Goal: Task Accomplishment & Management: Complete application form

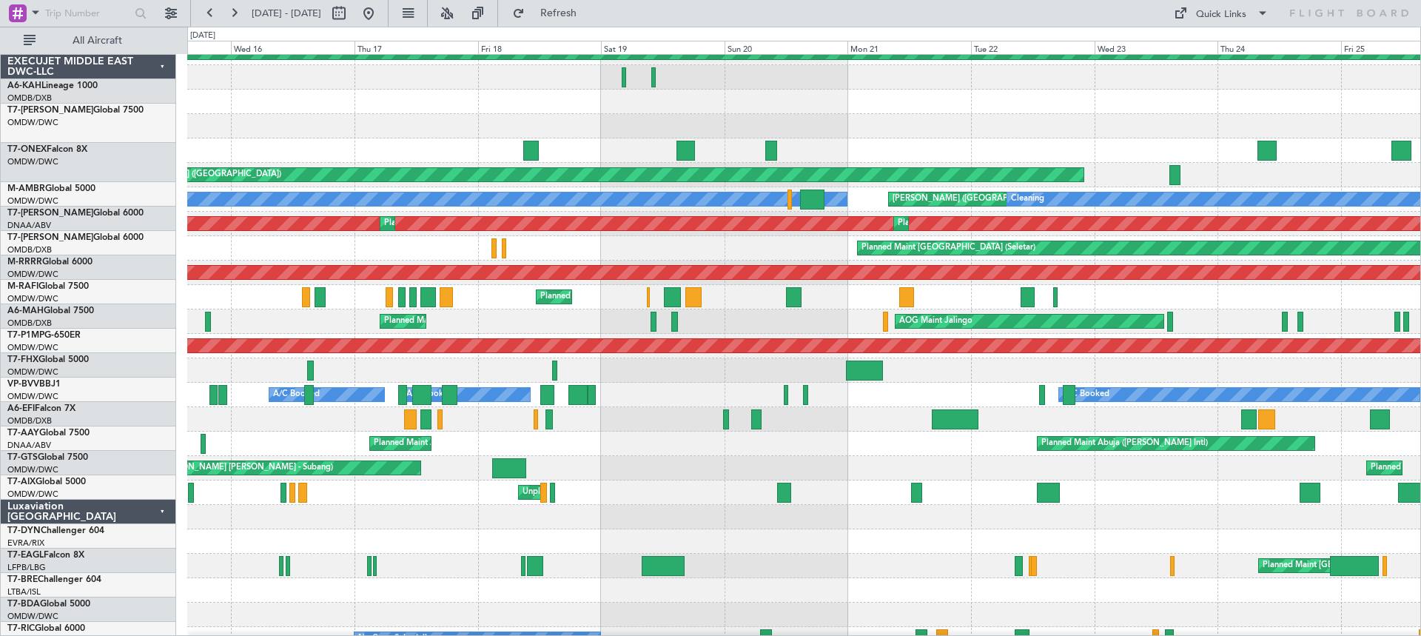
scroll to position [386, 0]
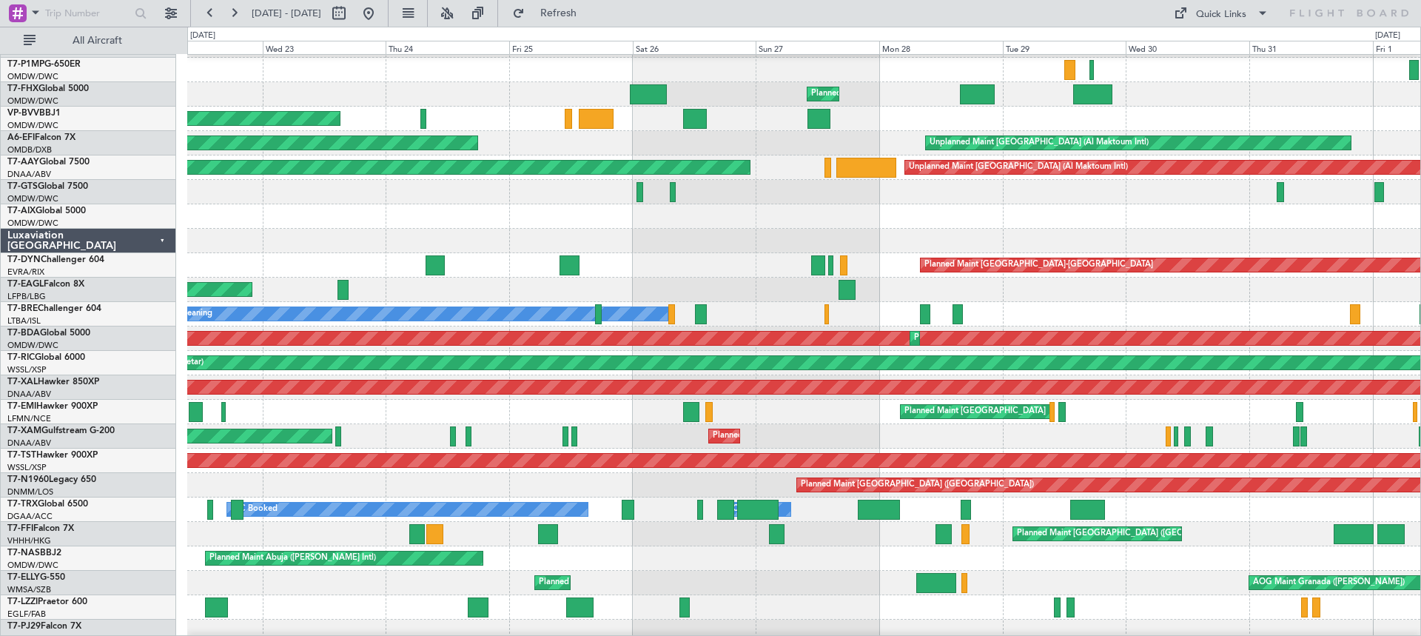
click at [90, 228] on div "Planned Maint [GEOGRAPHIC_DATA] ([GEOGRAPHIC_DATA] Intl) Planned Maint [GEOGRAP…" at bounding box center [710, 331] width 1421 height 609
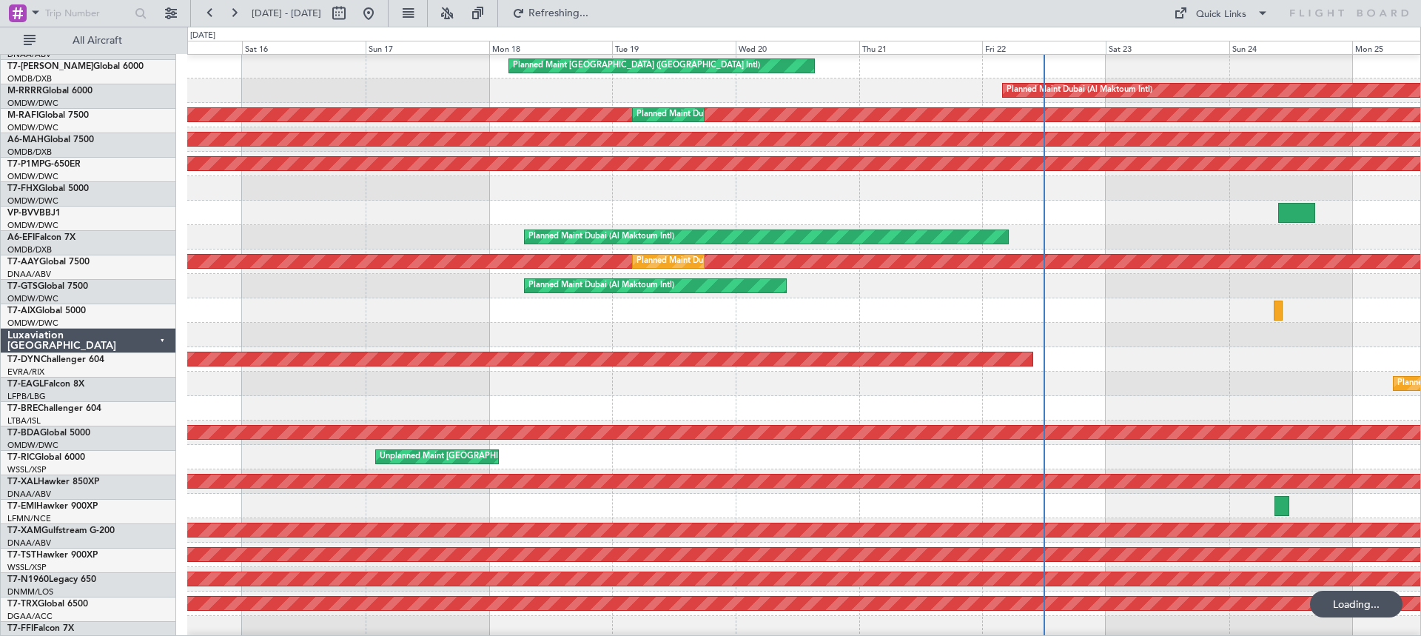
scroll to position [177, 0]
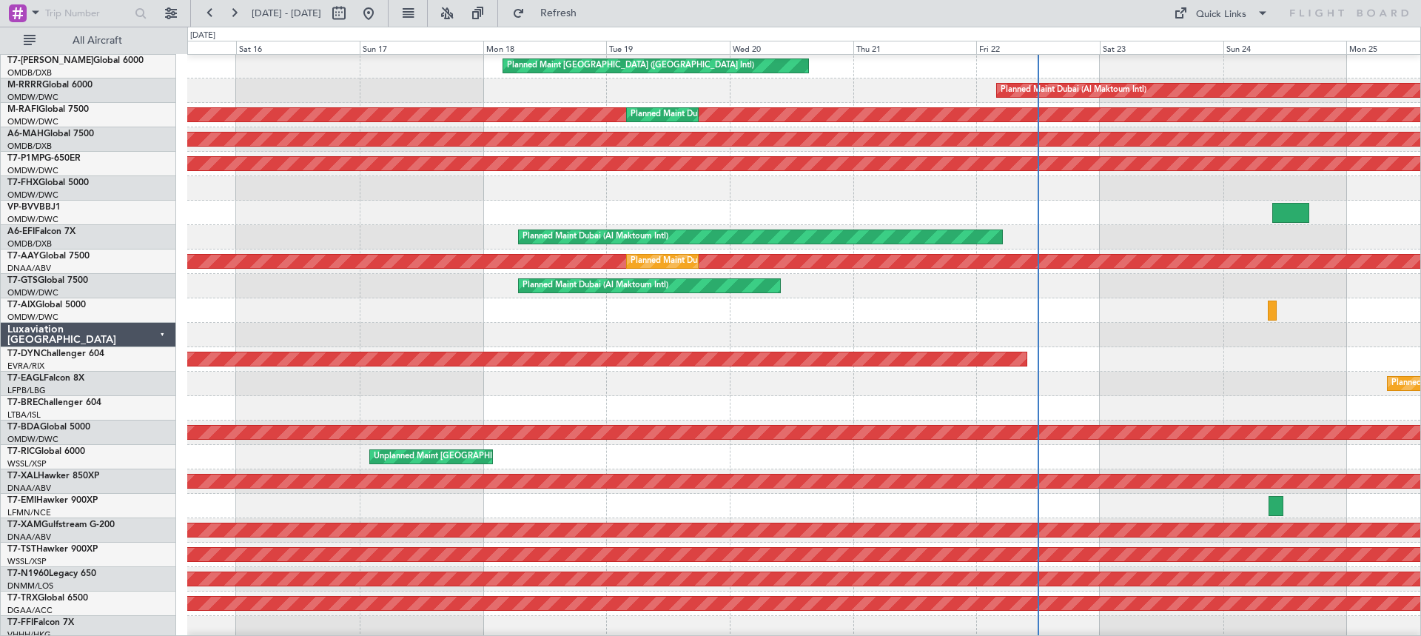
click at [57, 301] on div "Unplanned Maint [GEOGRAPHIC_DATA] (Al Maktoum Intl) Planned Maint [GEOGRAPHIC_D…" at bounding box center [710, 331] width 1421 height 609
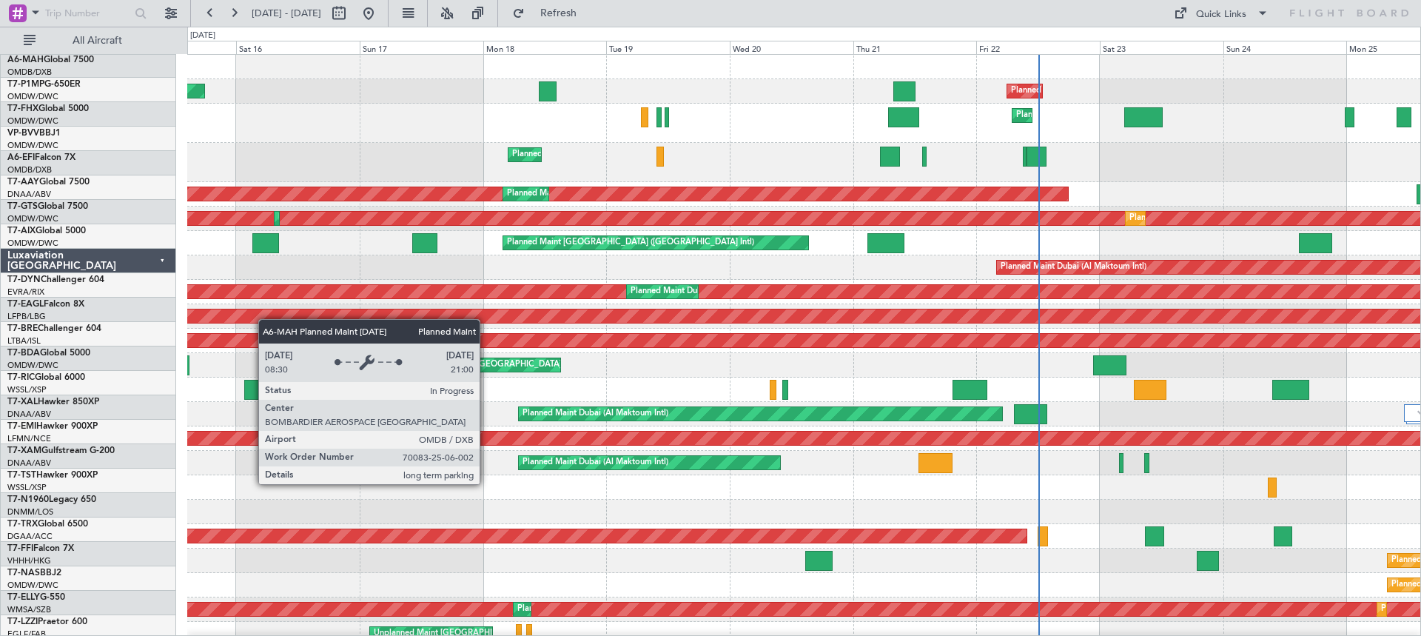
scroll to position [0, 0]
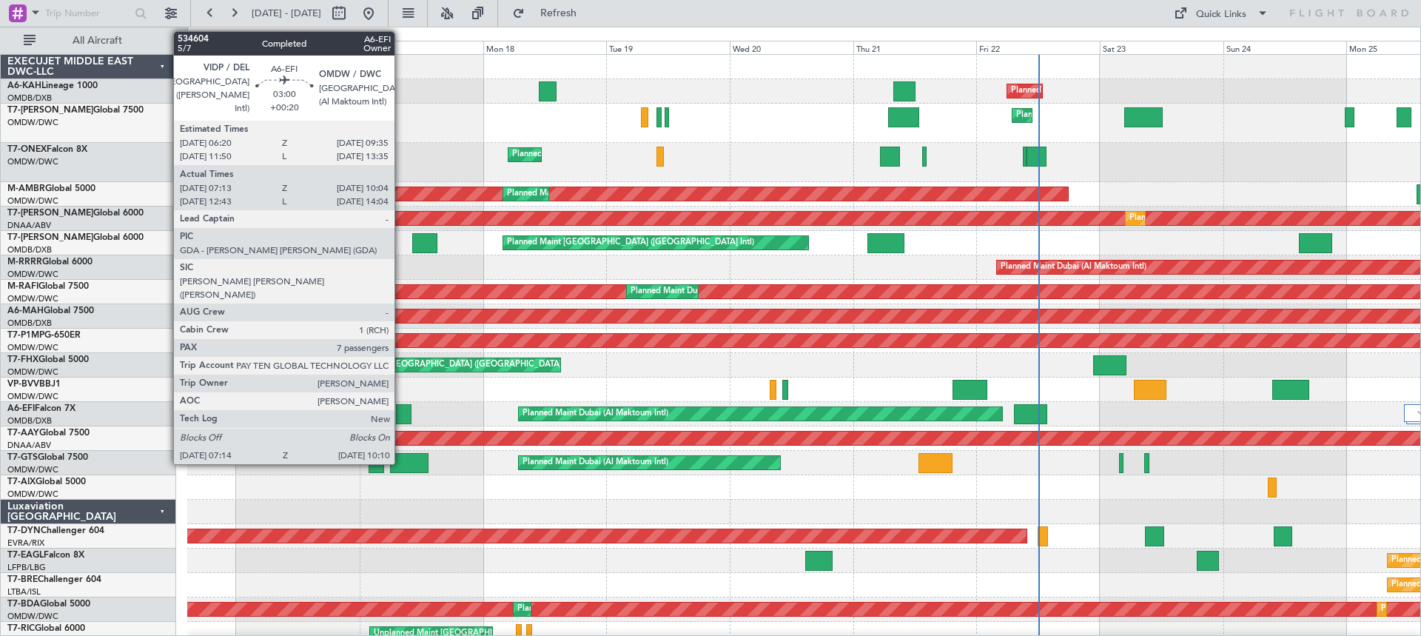
click at [401, 415] on div at bounding box center [404, 414] width 16 height 20
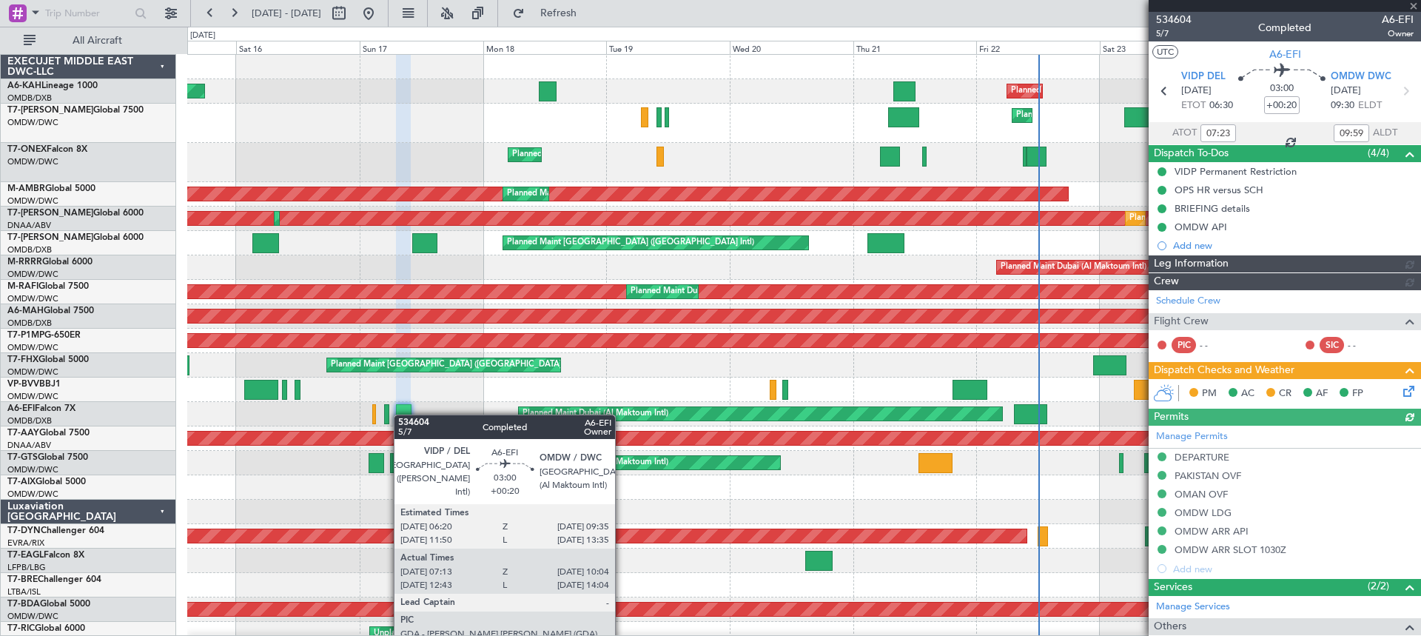
type input "[PERSON_NAME] ([PERSON_NAME])"
type input "7030"
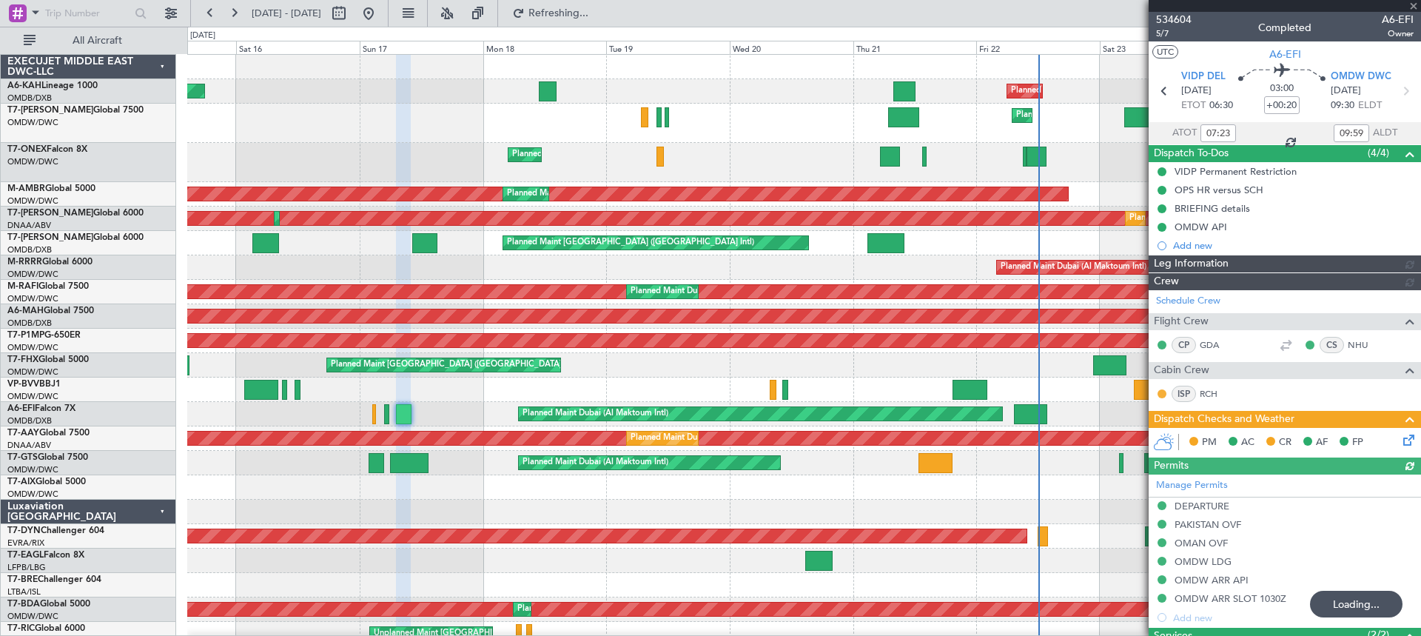
type input "[PERSON_NAME] ([PERSON_NAME])"
type input "7030"
type input "[PERSON_NAME] ([PERSON_NAME])"
type input "7030"
type input "[PERSON_NAME] ([PERSON_NAME])"
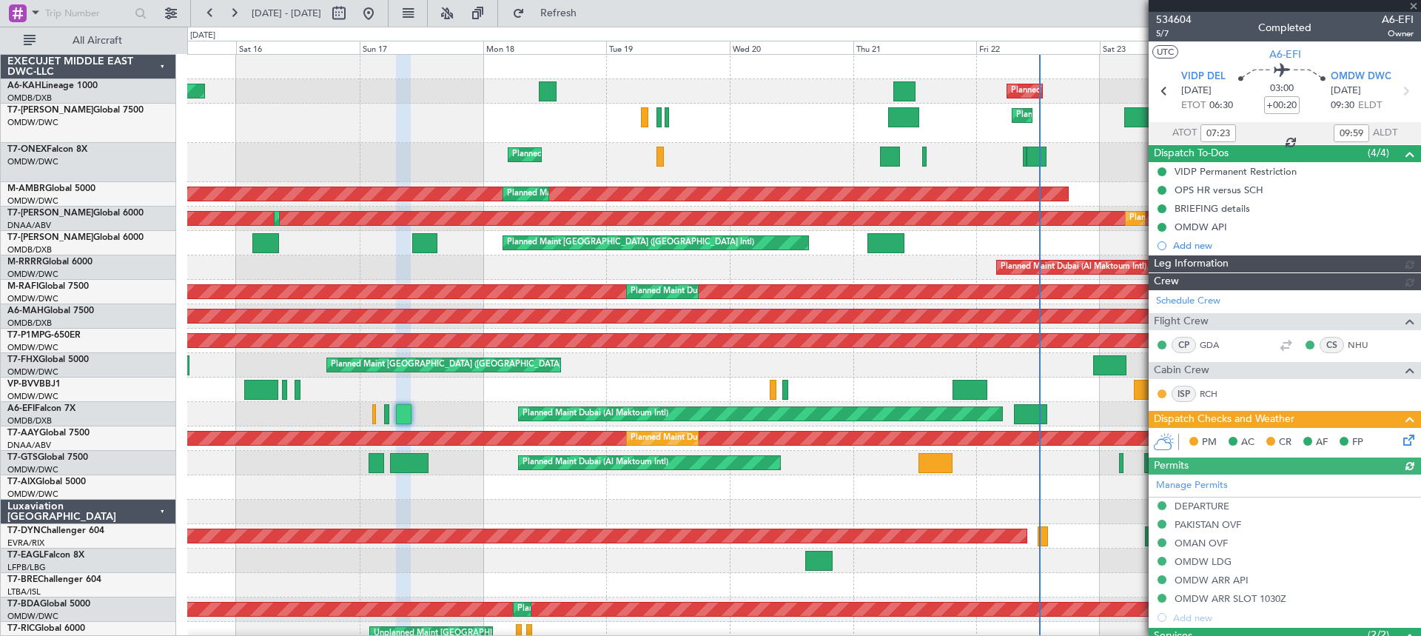
type input "7030"
type input "[PERSON_NAME] ([PERSON_NAME])"
type input "7030"
type input "[PERSON_NAME] ([PERSON_NAME])"
type input "7030"
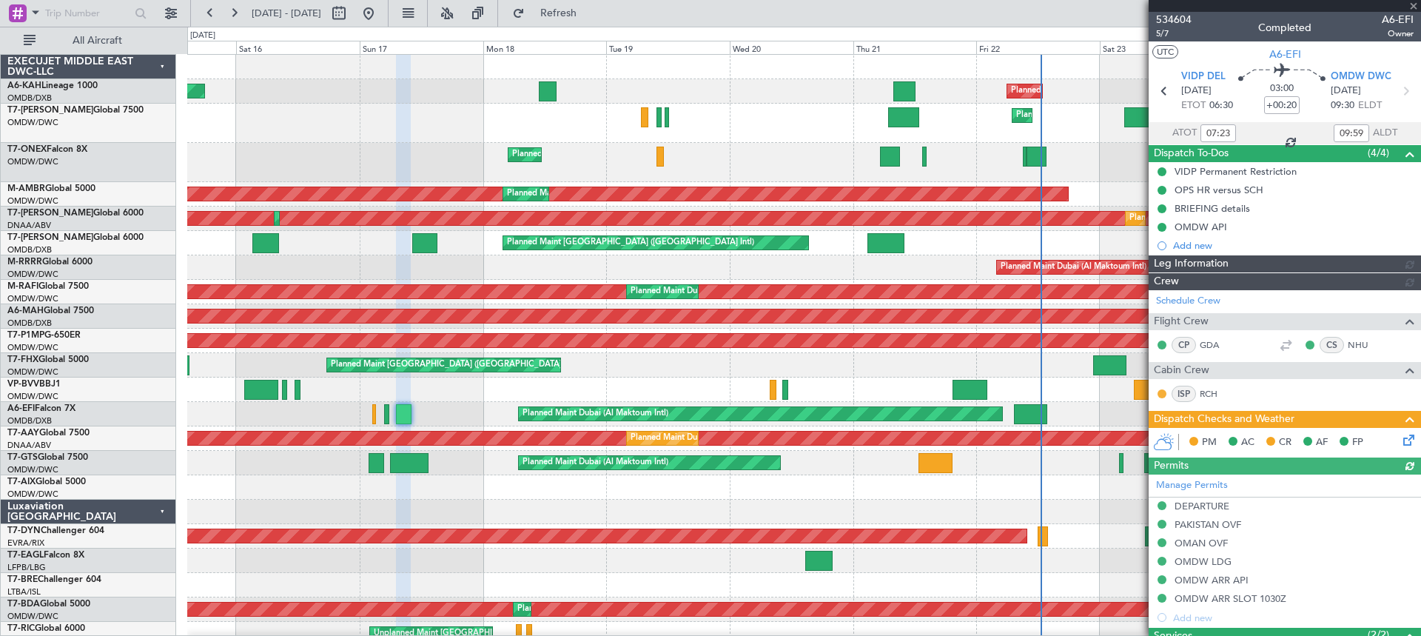
type input "[PERSON_NAME] ([PERSON_NAME])"
type input "7030"
